Goal: Task Accomplishment & Management: Use online tool/utility

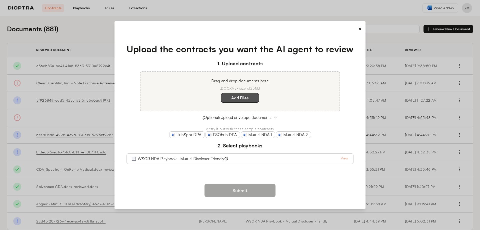
click at [226, 98] on label "Add Files" at bounding box center [240, 98] width 38 height 10
click at [0, 0] on here "Add Files" at bounding box center [0, 0] width 0 height 0
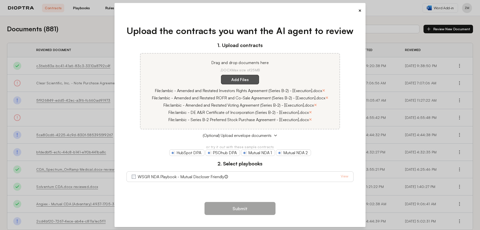
click at [236, 81] on label "Add Files" at bounding box center [240, 80] width 38 height 10
click at [0, 0] on here "Add Files" at bounding box center [0, 0] width 0 height 0
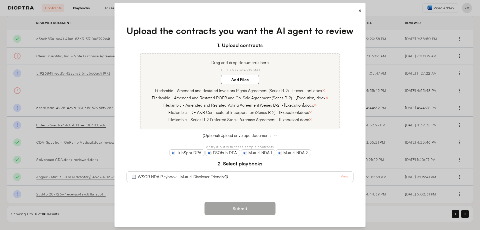
click at [358, 10] on button "×" at bounding box center [359, 10] width 3 height 7
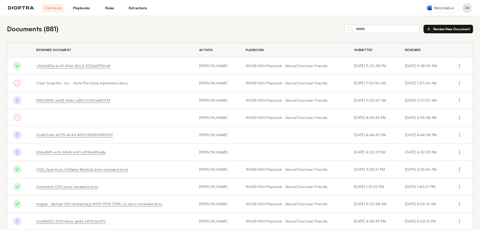
click at [87, 9] on link "Playbooks" at bounding box center [81, 8] width 22 height 9
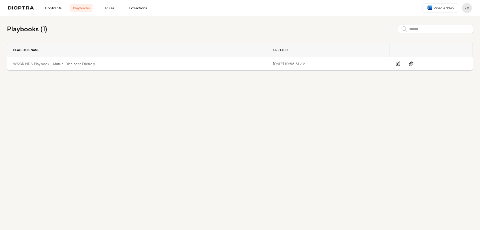
click at [114, 7] on link "Rules" at bounding box center [110, 8] width 22 height 9
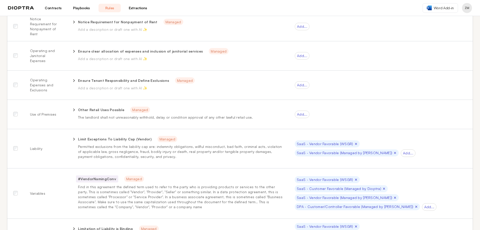
scroll to position [850, 0]
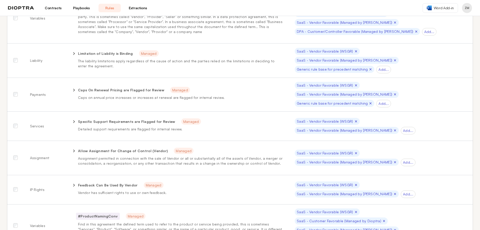
click at [14, 7] on img at bounding box center [21, 8] width 26 height 4
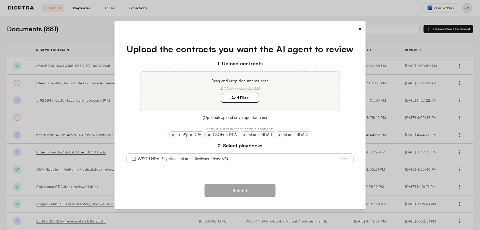
click at [359, 29] on button "×" at bounding box center [359, 28] width 3 height 7
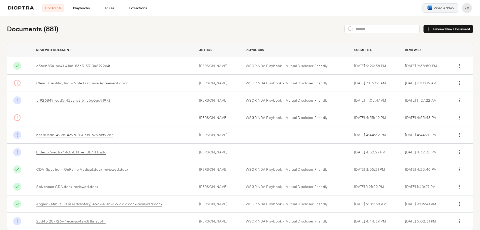
click at [444, 7] on span "Word Add-in" at bounding box center [444, 8] width 20 height 5
click at [14, 8] on img at bounding box center [21, 8] width 26 height 4
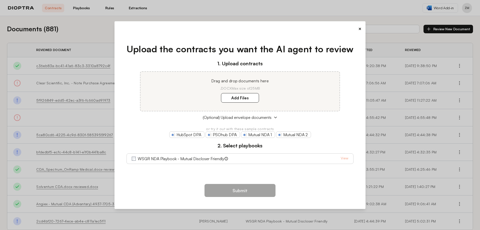
click at [360, 30] on button "×" at bounding box center [359, 28] width 3 height 7
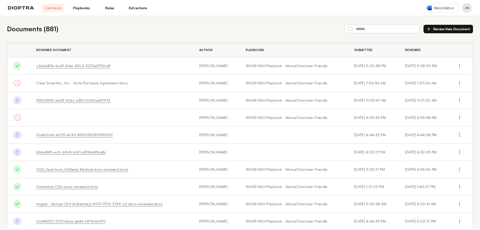
click at [441, 27] on button "Review New Document" at bounding box center [449, 29] width 50 height 9
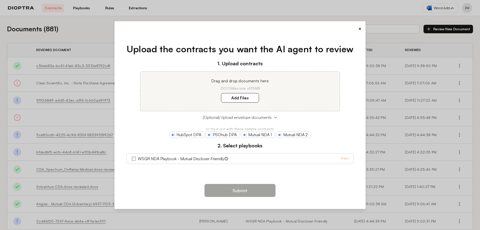
click at [247, 117] on span "(Optional) Upload envelope documents" at bounding box center [237, 117] width 69 height 6
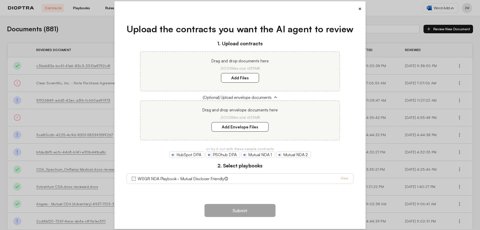
scroll to position [27, 0]
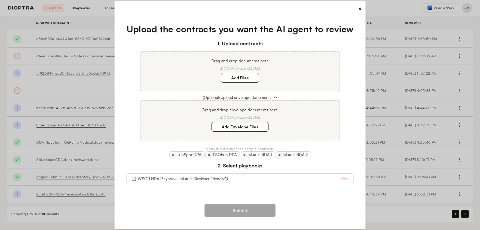
click at [358, 9] on div "×" at bounding box center [240, 8] width 243 height 7
click at [359, 8] on button "×" at bounding box center [359, 8] width 3 height 7
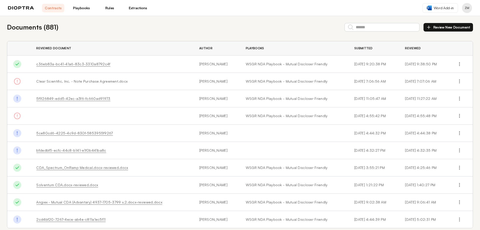
scroll to position [0, 0]
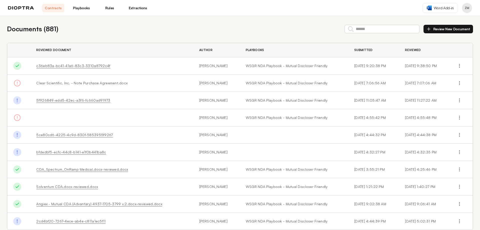
drag, startPoint x: 18, startPoint y: 8, endPoint x: 33, endPoint y: 10, distance: 15.6
click at [18, 7] on img at bounding box center [21, 8] width 26 height 4
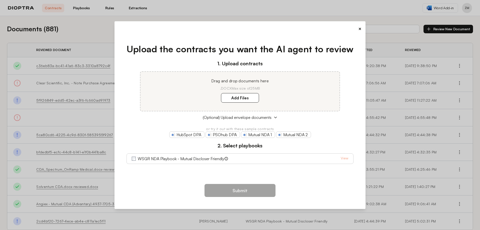
click at [359, 29] on button "×" at bounding box center [359, 28] width 3 height 7
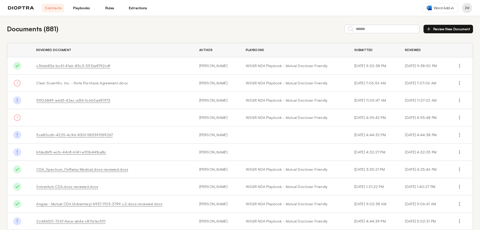
click at [29, 6] on div "Contracts Playbooks Rules Extractions" at bounding box center [78, 8] width 141 height 9
click at [385, 26] on input "text" at bounding box center [382, 29] width 75 height 9
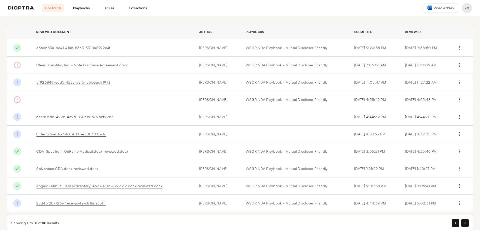
scroll to position [27, 0]
